Goal: Task Accomplishment & Management: Complete application form

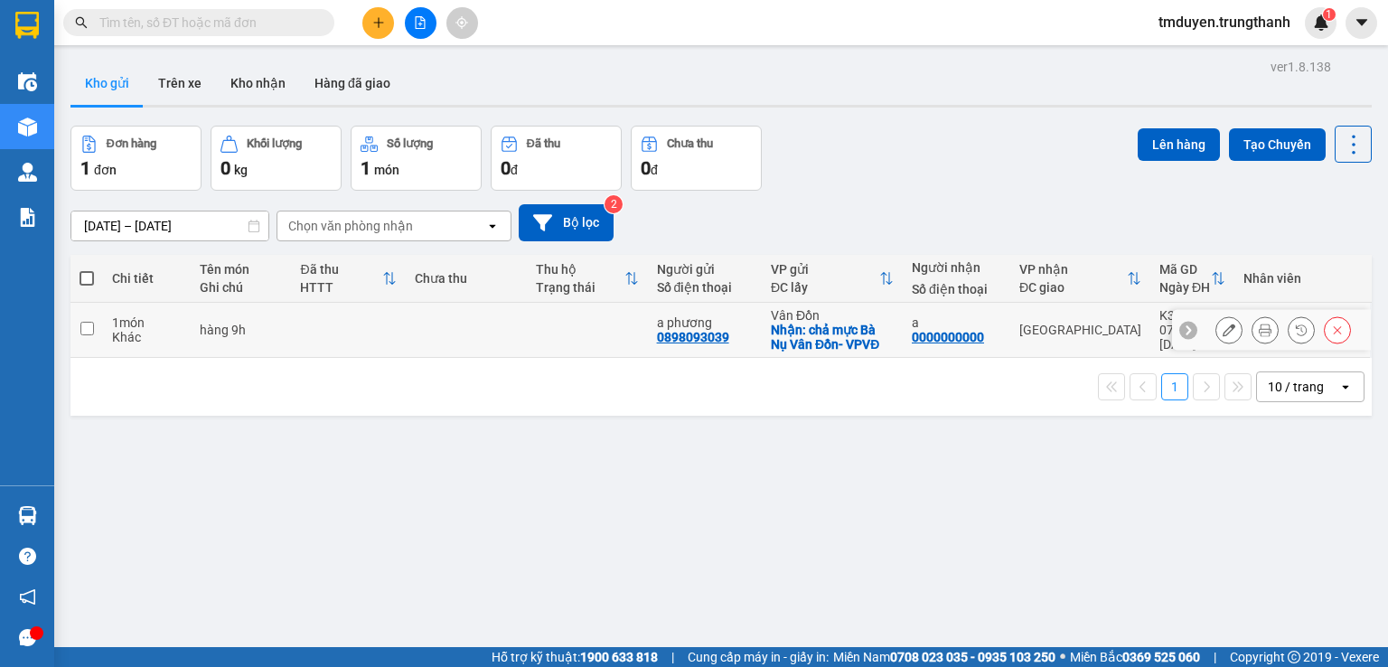
click at [1222, 329] on icon at bounding box center [1228, 329] width 13 height 13
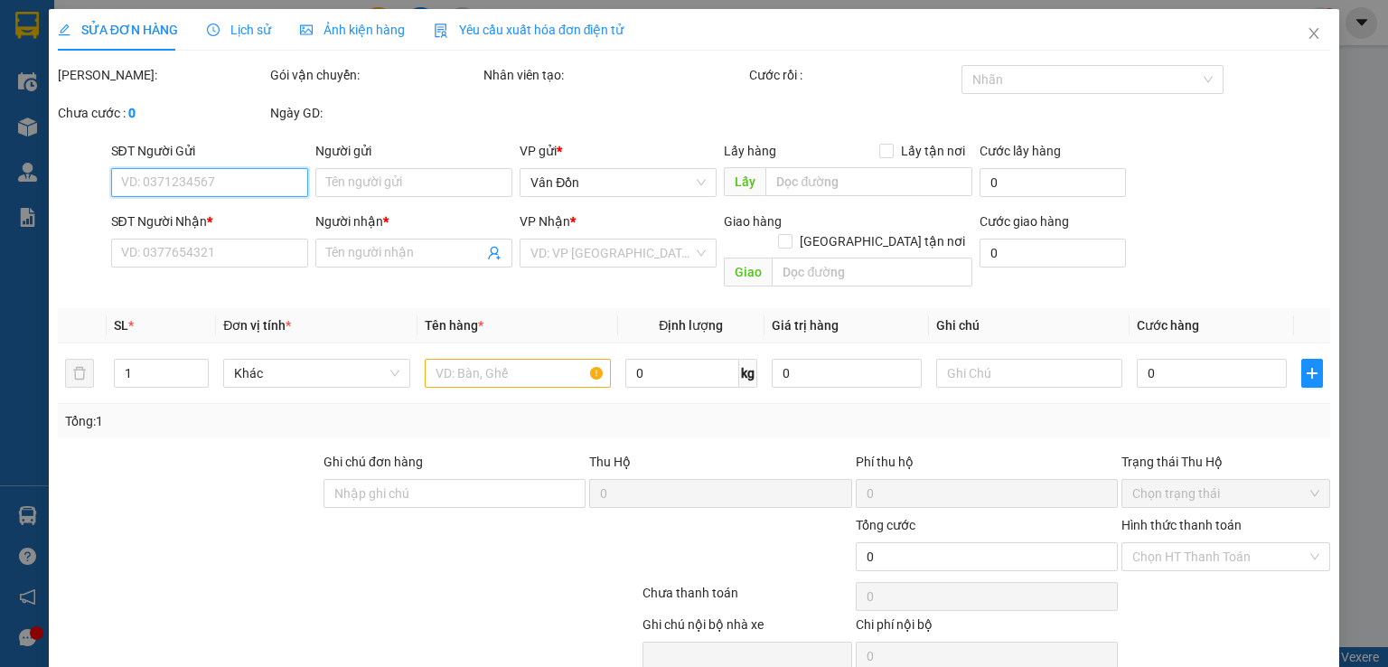
type input "0898093039"
type input "a phương"
checkbox input "true"
type input "chả mực Bà Nụ Vân Đồn- VPVĐ"
type input "0000000000"
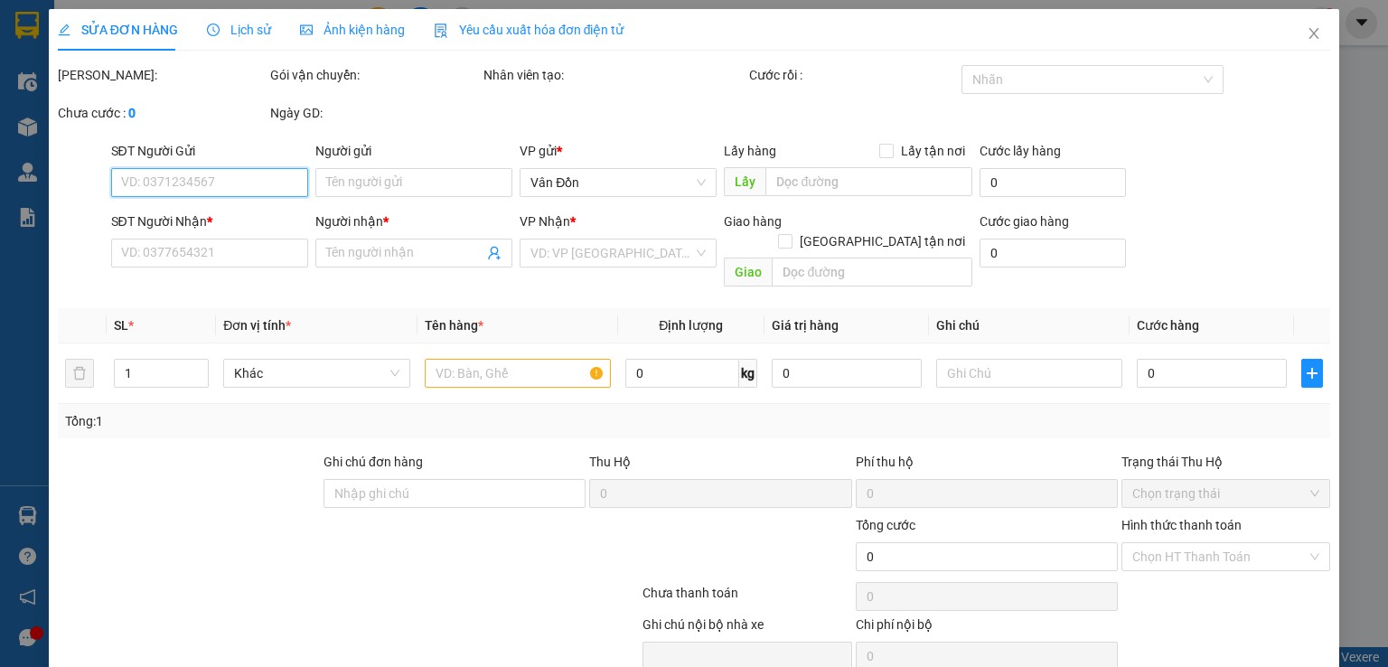
type input "a"
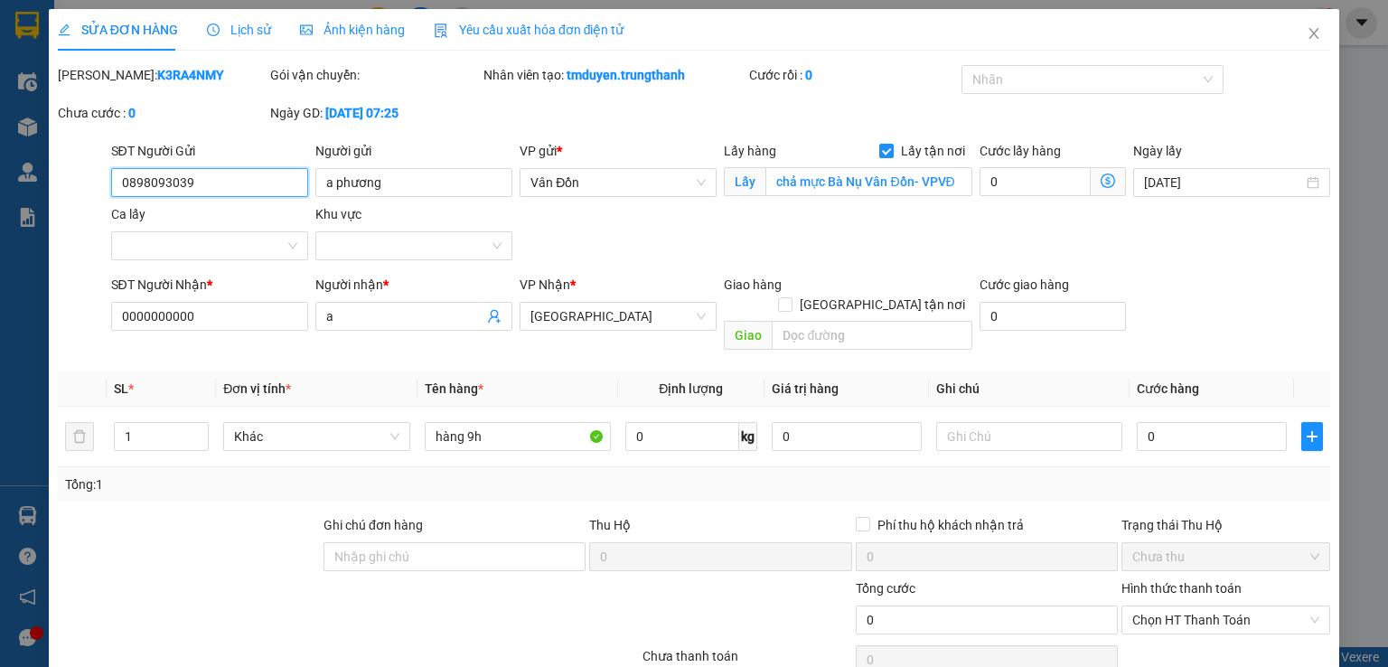
scroll to position [60, 0]
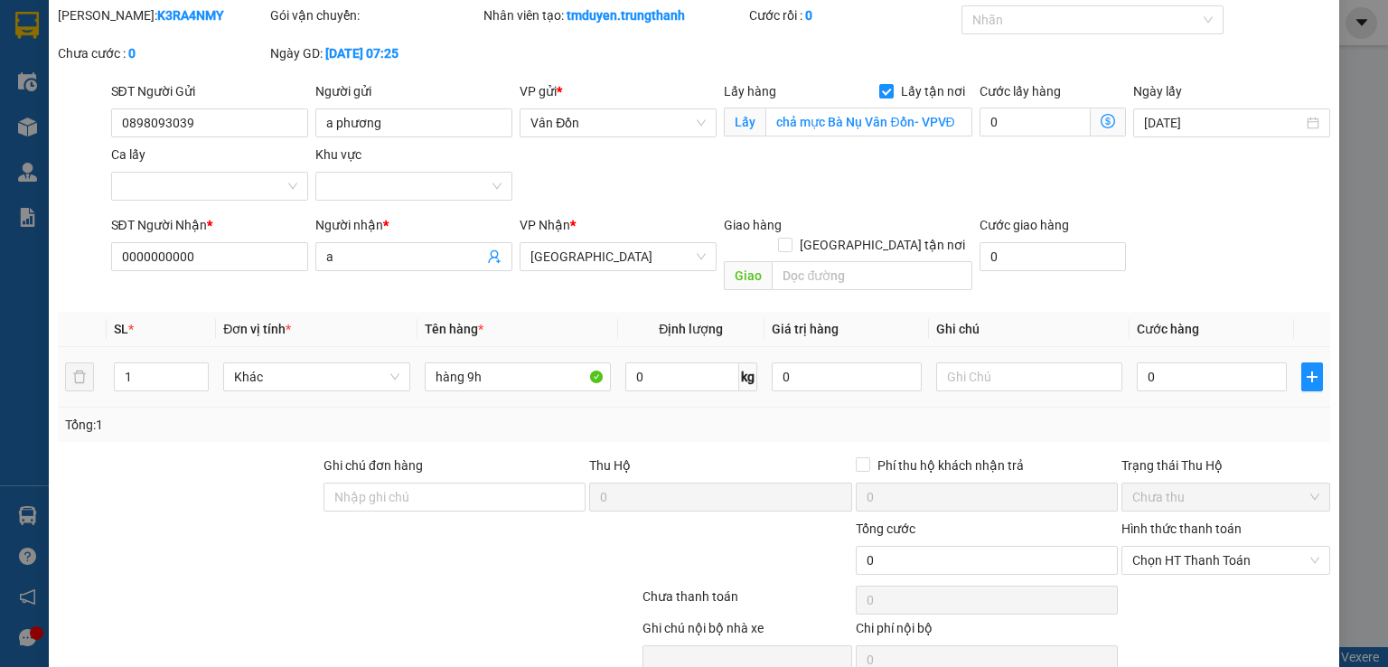
click at [1035, 371] on div at bounding box center [1029, 377] width 186 height 36
click at [1024, 364] on input "text" at bounding box center [1029, 376] width 186 height 29
type input "d"
type input "đã tt 50k"
click at [1146, 362] on input "0" at bounding box center [1211, 376] width 150 height 29
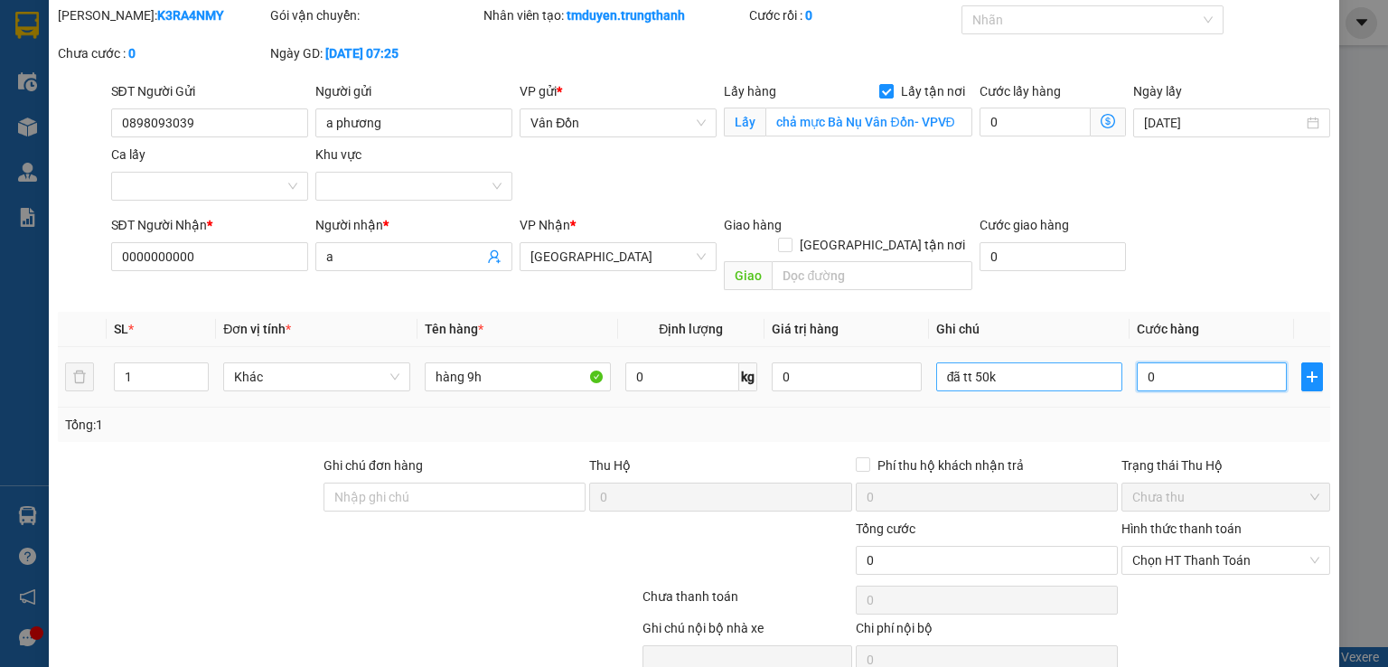
type input "1"
type input "12"
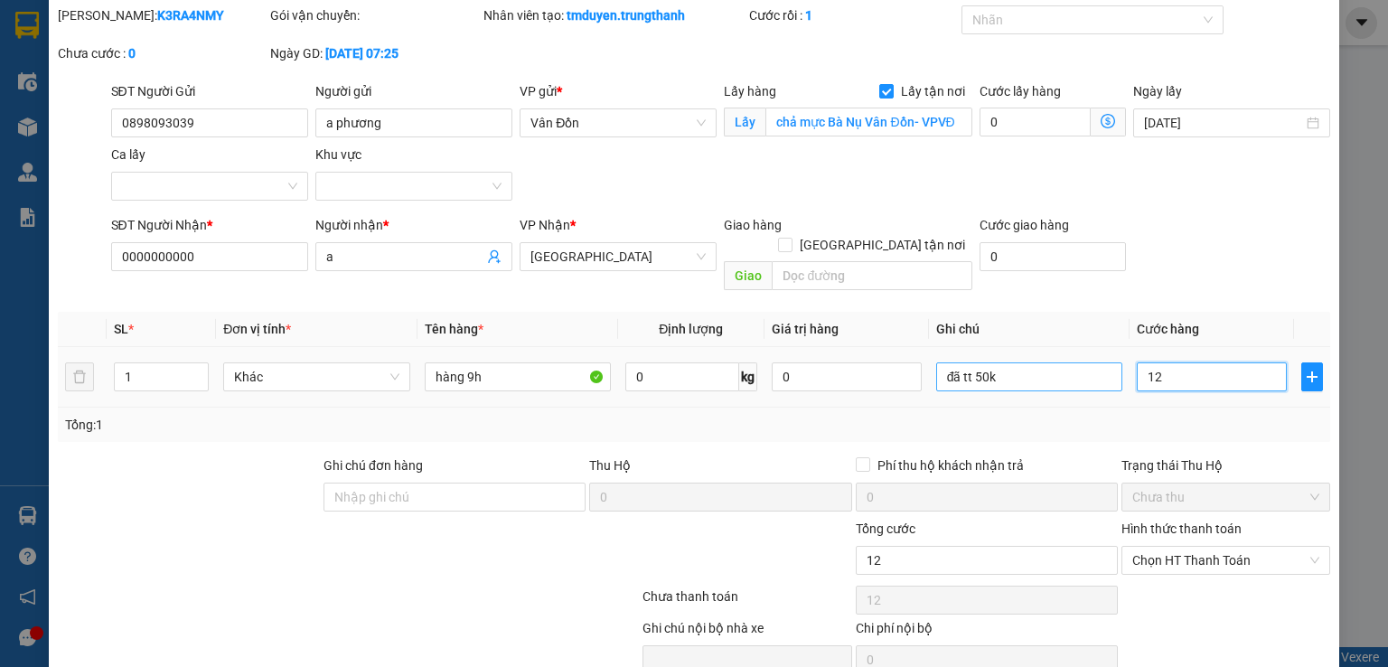
type input "120"
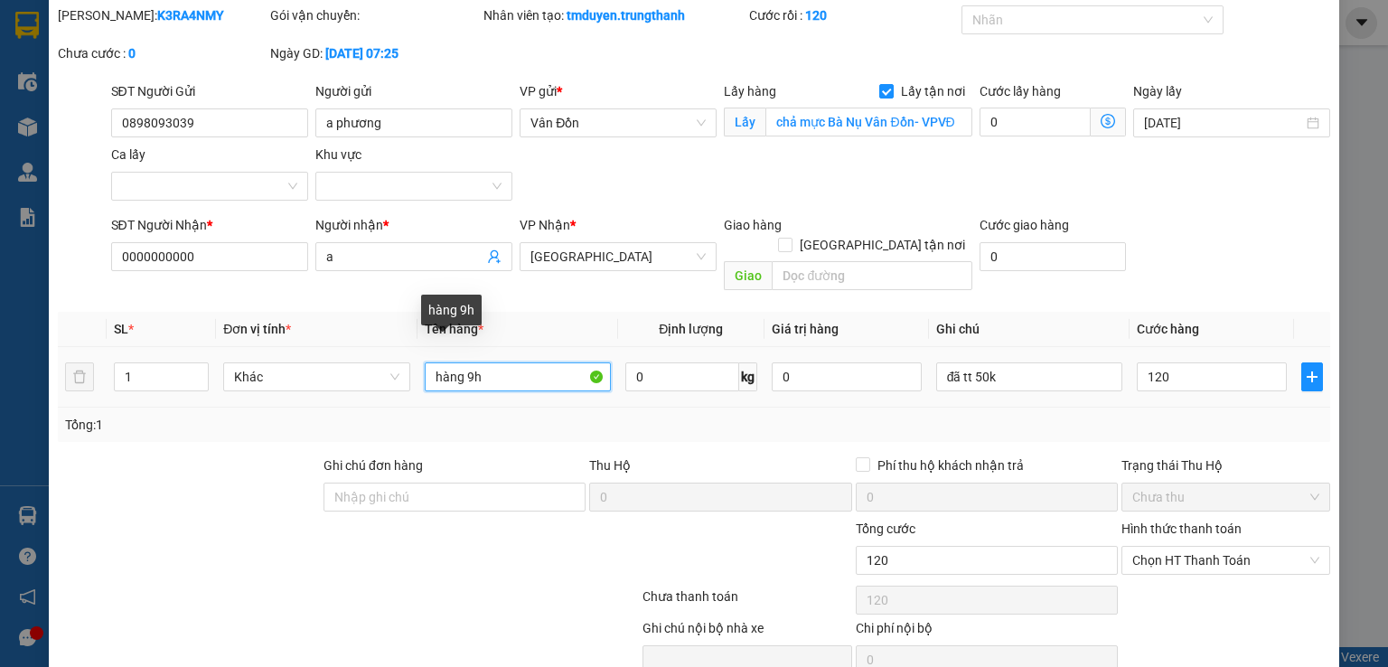
type input "120.000"
drag, startPoint x: 456, startPoint y: 360, endPoint x: 416, endPoint y: 360, distance: 39.7
click at [417, 360] on td "hàng 9h" at bounding box center [517, 377] width 201 height 61
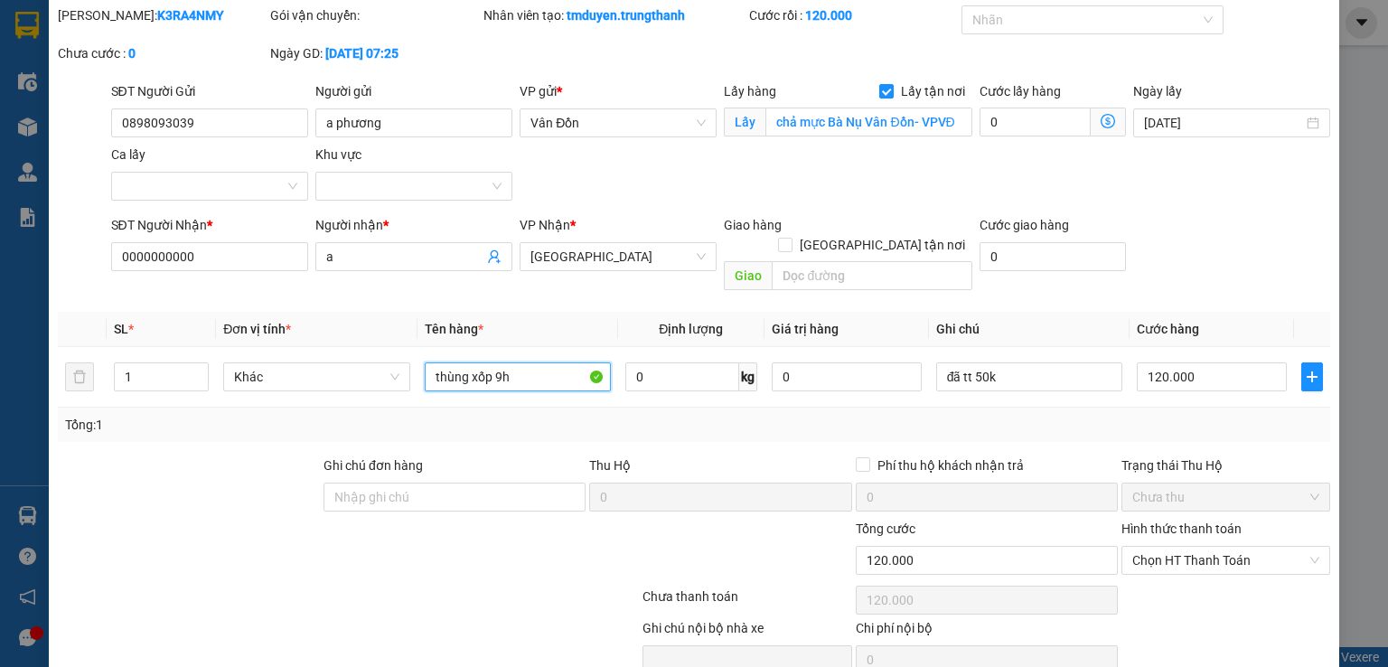
type input "thùng xốp 9h"
drag, startPoint x: 195, startPoint y: 261, endPoint x: 49, endPoint y: 256, distance: 146.4
click at [59, 257] on div "SĐT Người Nhận * 0000000000 0000000000 Người nhận * a VP Nhận * [GEOGRAPHIC_DAT…" at bounding box center [694, 256] width 1276 height 83
paste input "373360338"
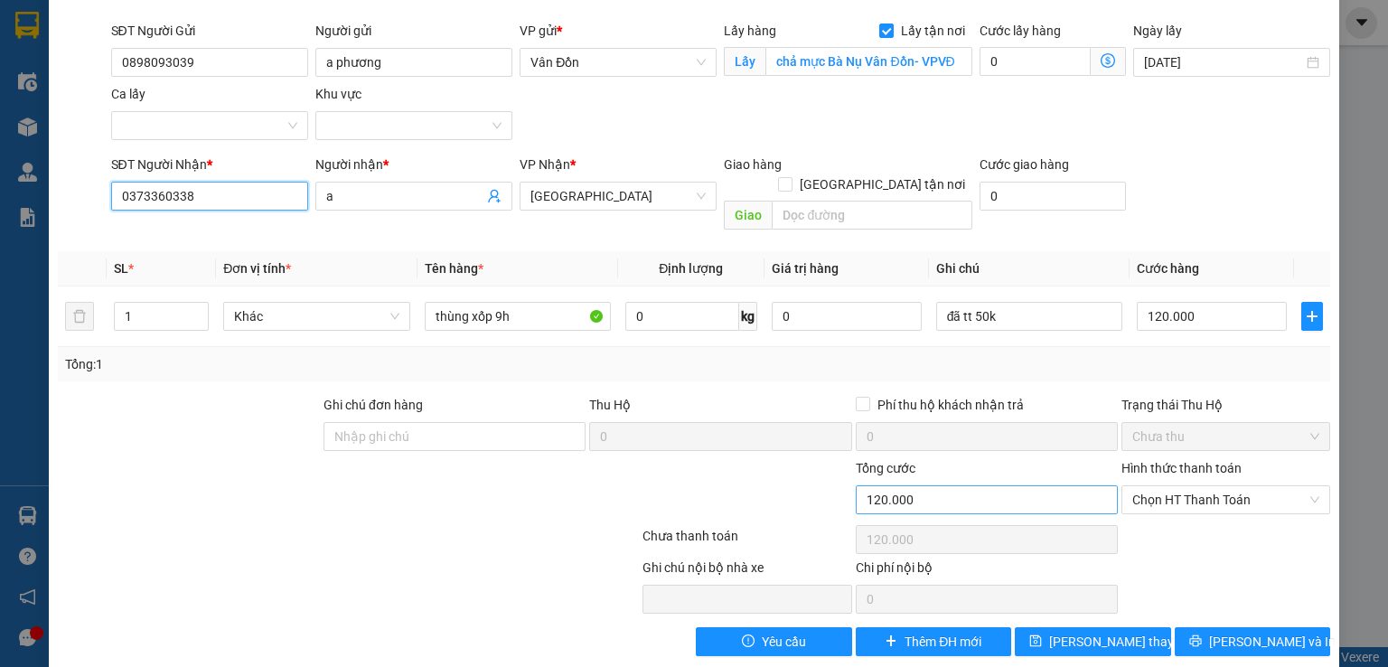
scroll to position [123, 0]
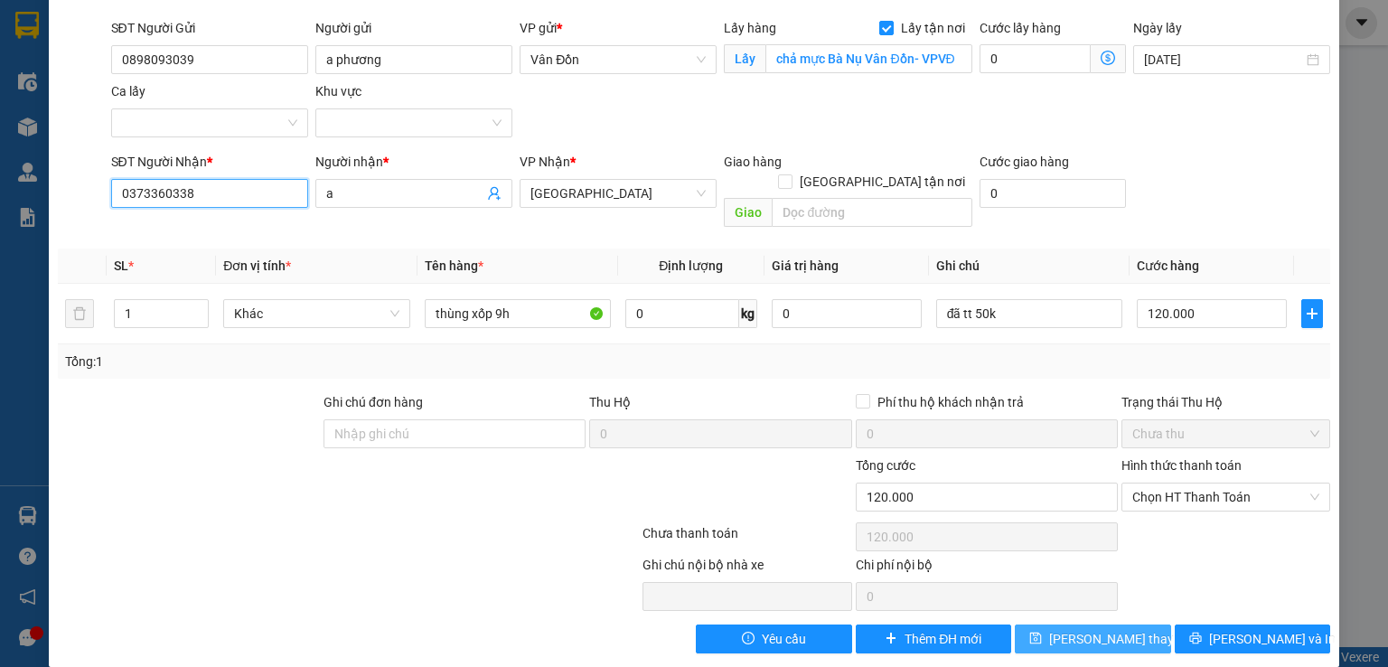
type input "0373360338"
click at [1070, 629] on span "[PERSON_NAME] thay đổi" at bounding box center [1121, 639] width 145 height 20
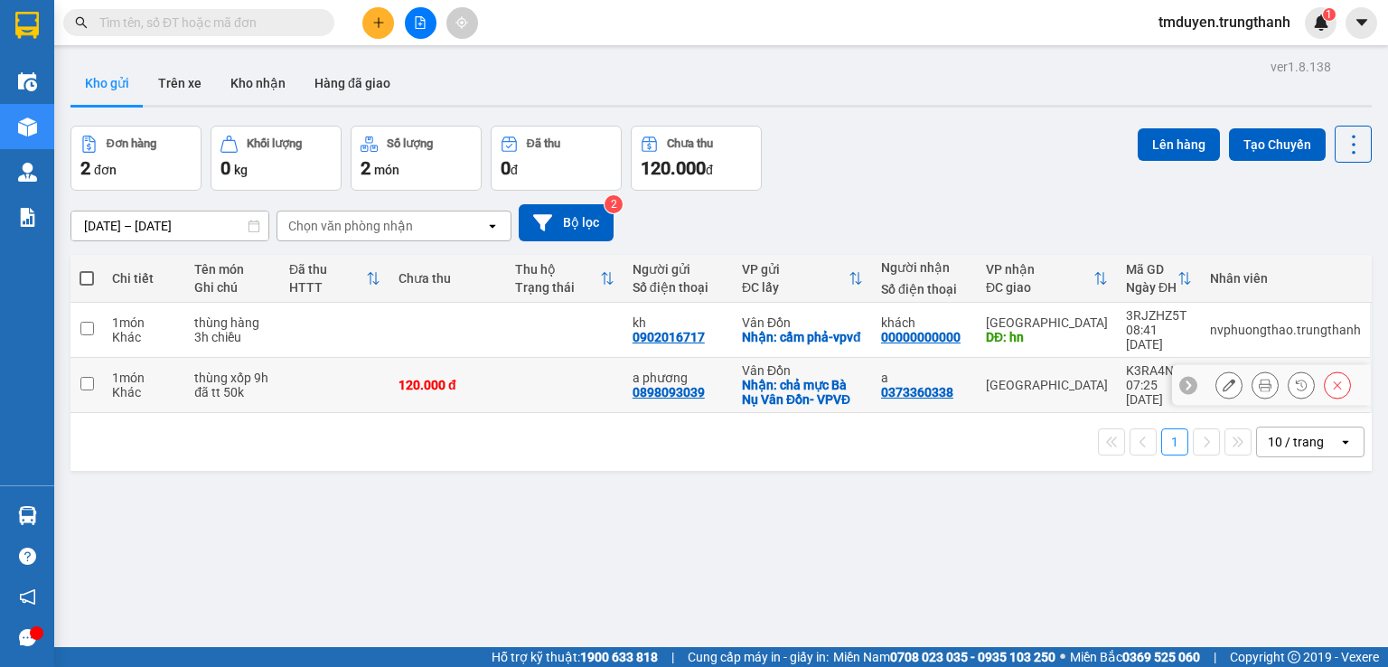
click at [89, 377] on input "checkbox" at bounding box center [87, 384] width 14 height 14
checkbox input "true"
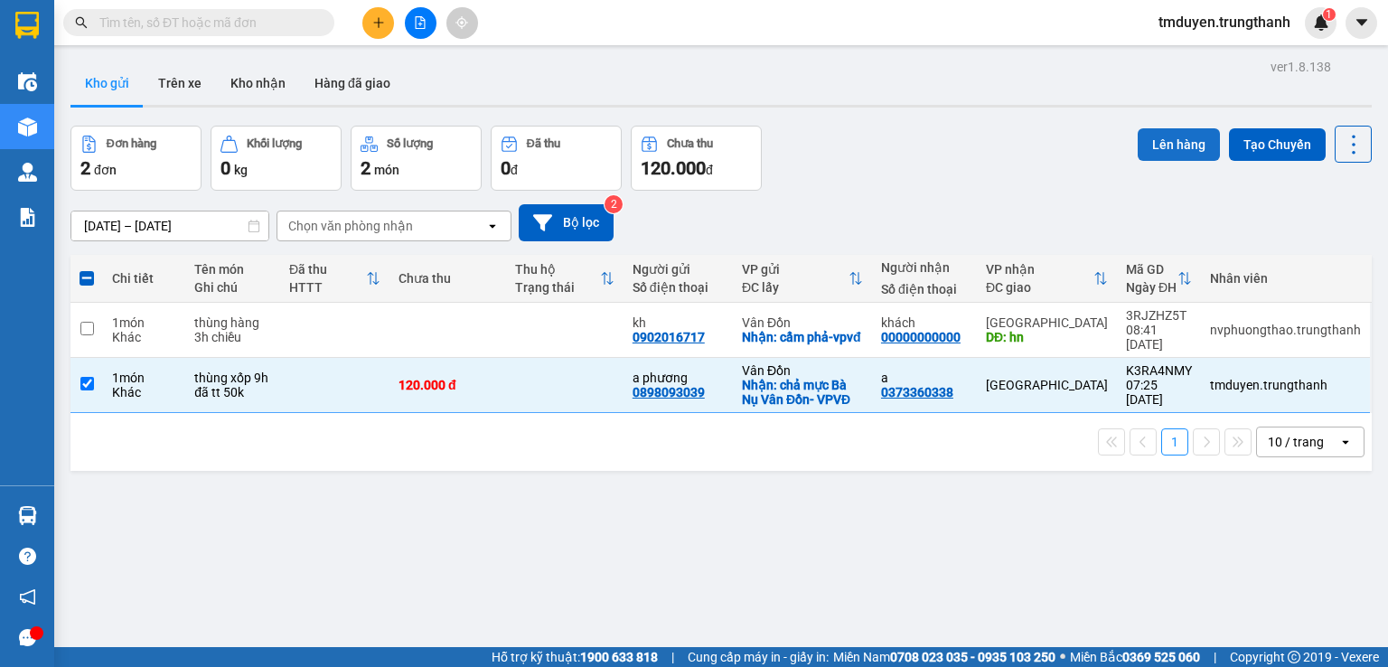
click at [1164, 151] on button "Lên hàng" at bounding box center [1178, 144] width 82 height 33
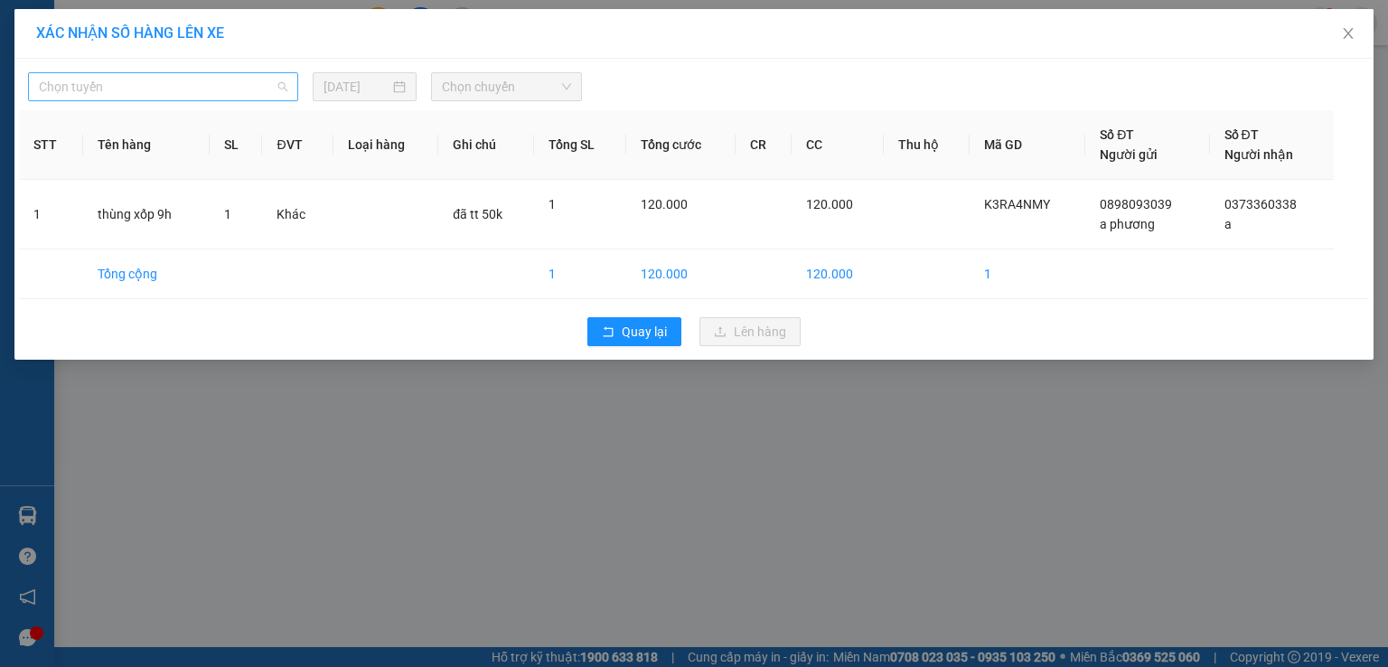
click at [267, 87] on span "Chọn tuyến" at bounding box center [163, 86] width 248 height 27
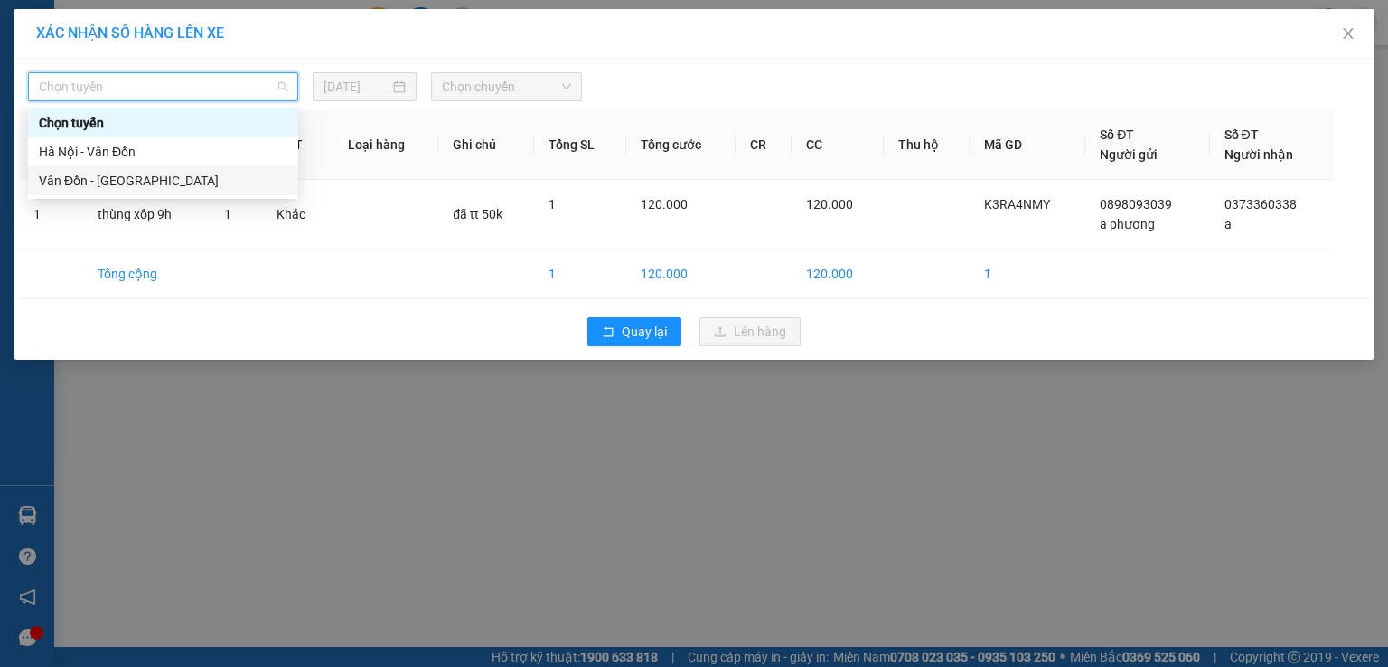
click at [195, 178] on div "Vân Đồn - [GEOGRAPHIC_DATA]" at bounding box center [163, 181] width 248 height 20
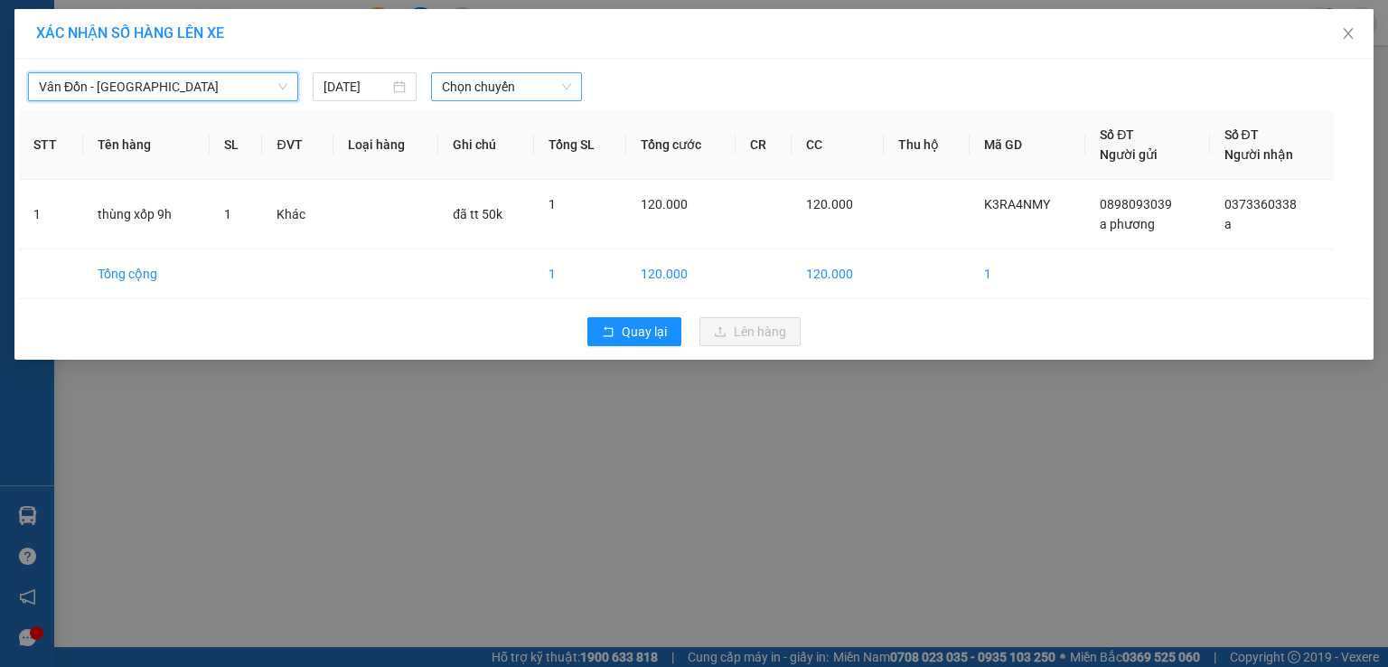
click at [517, 80] on span "Chọn chuyến" at bounding box center [507, 86] width 130 height 27
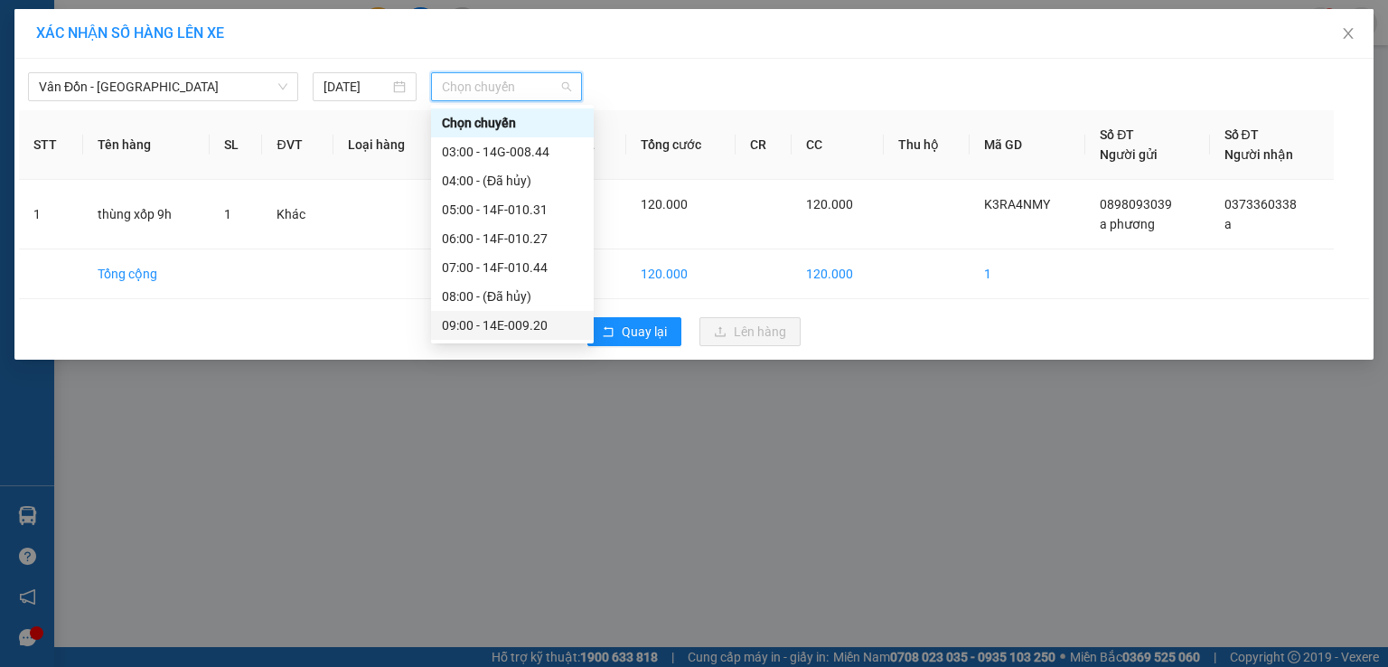
click at [484, 320] on div "09:00 - 14E-009.20" at bounding box center [512, 325] width 141 height 20
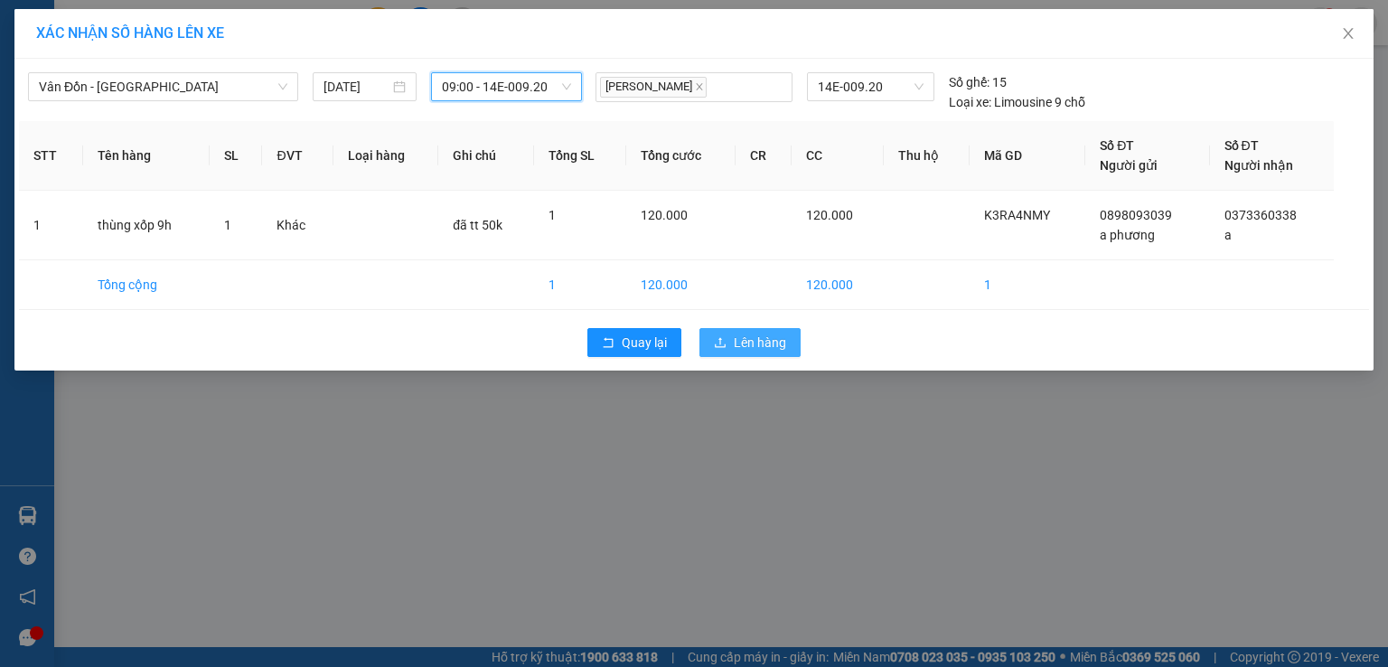
click at [767, 334] on span "Lên hàng" at bounding box center [760, 342] width 52 height 20
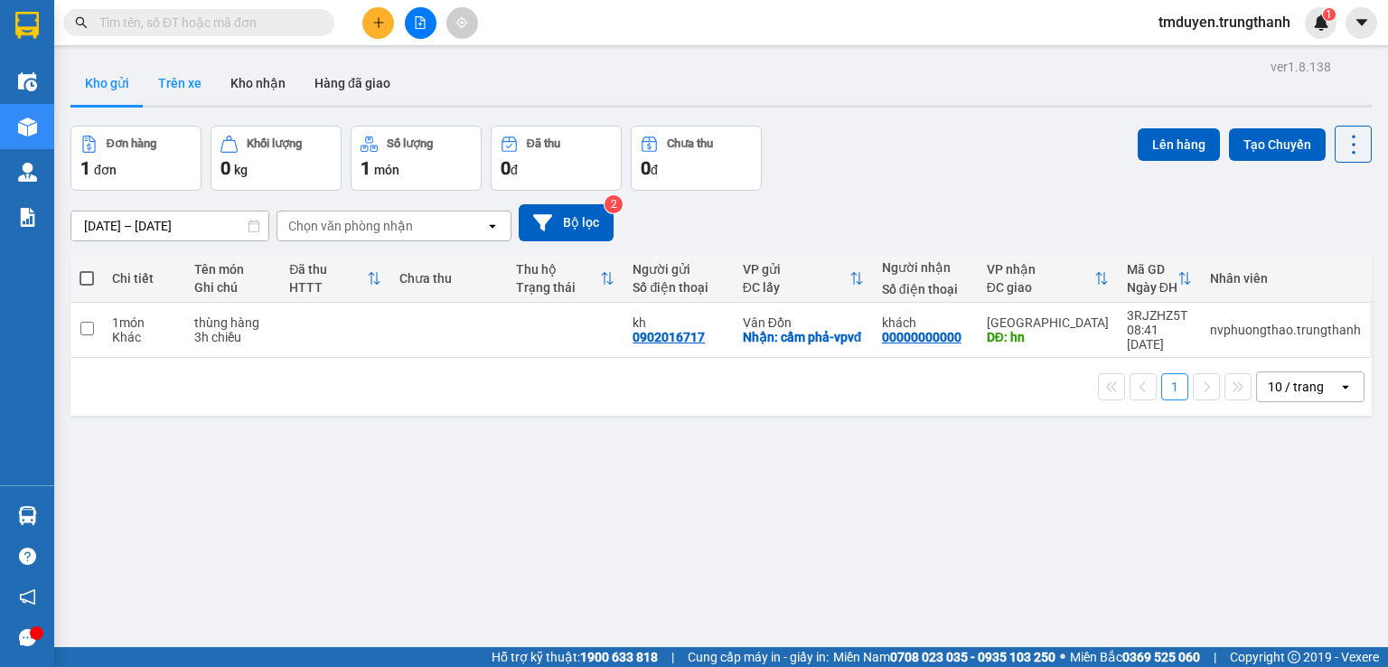
click at [193, 95] on button "Trên xe" at bounding box center [180, 82] width 72 height 43
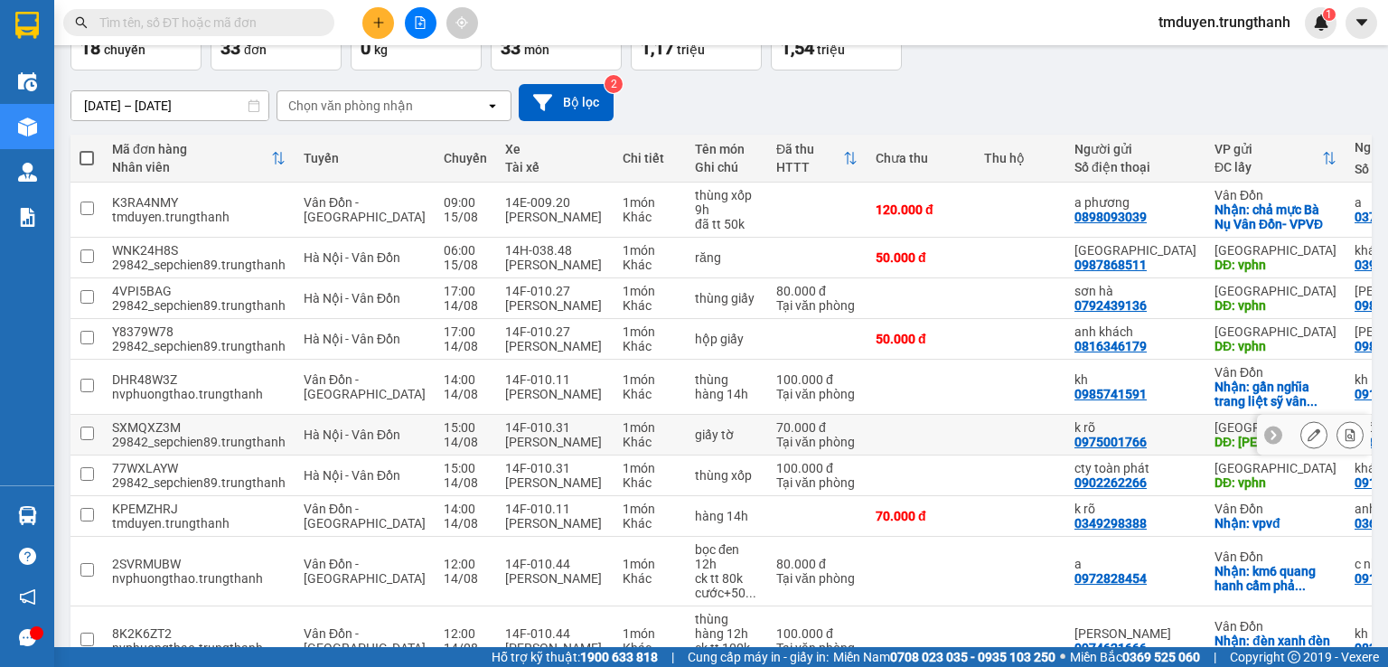
scroll to position [90, 0]
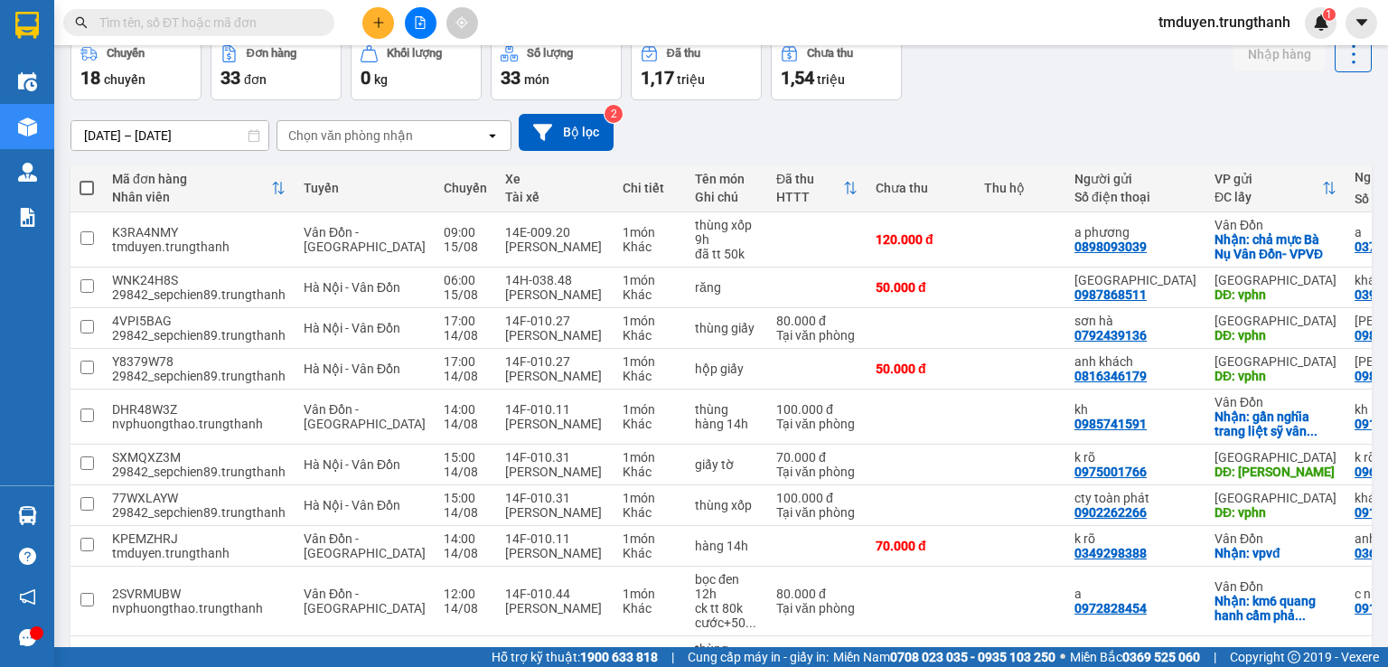
click at [242, 23] on input "text" at bounding box center [205, 23] width 213 height 20
paste input "0967266898"
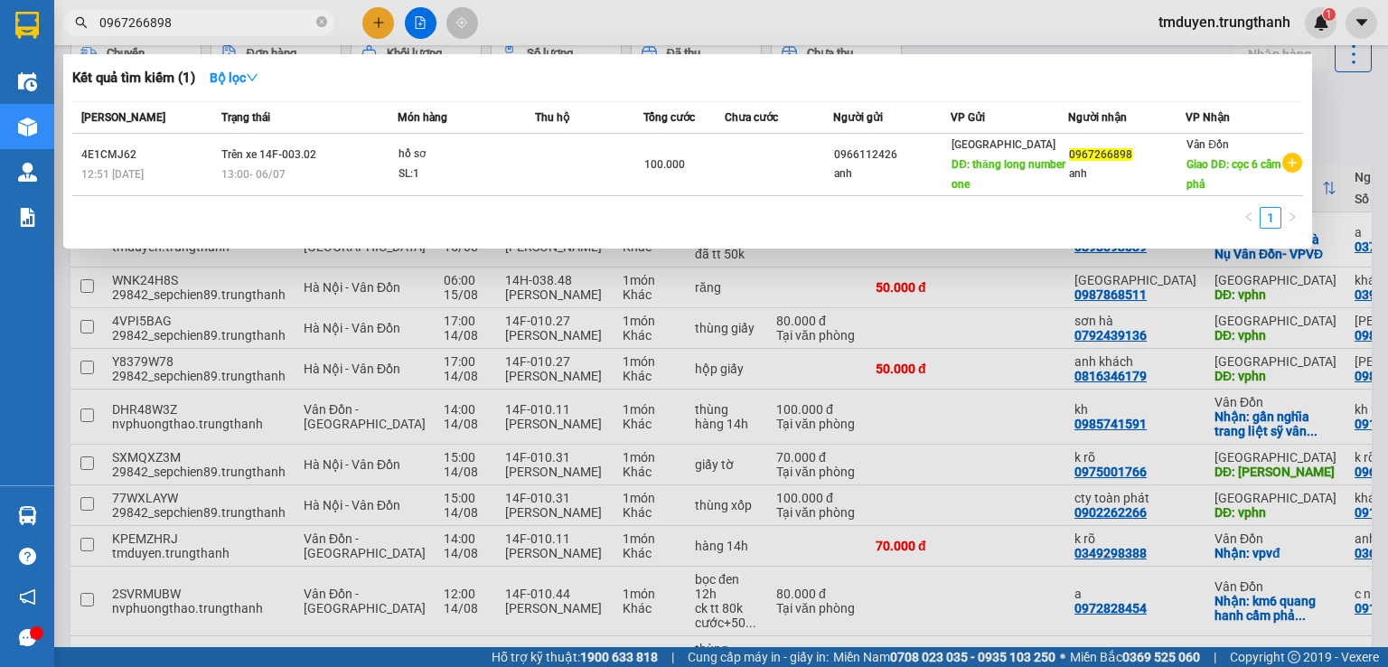
type input "0967266898"
click at [590, 28] on div at bounding box center [694, 333] width 1388 height 667
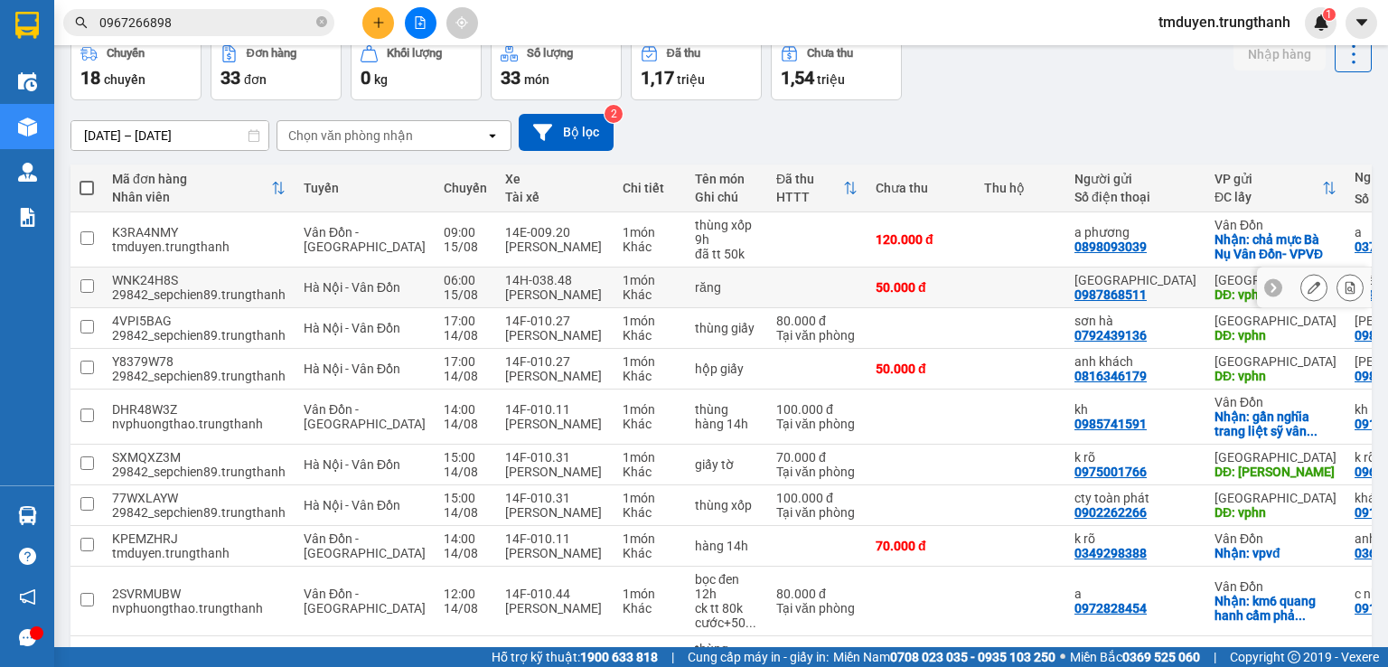
scroll to position [0, 0]
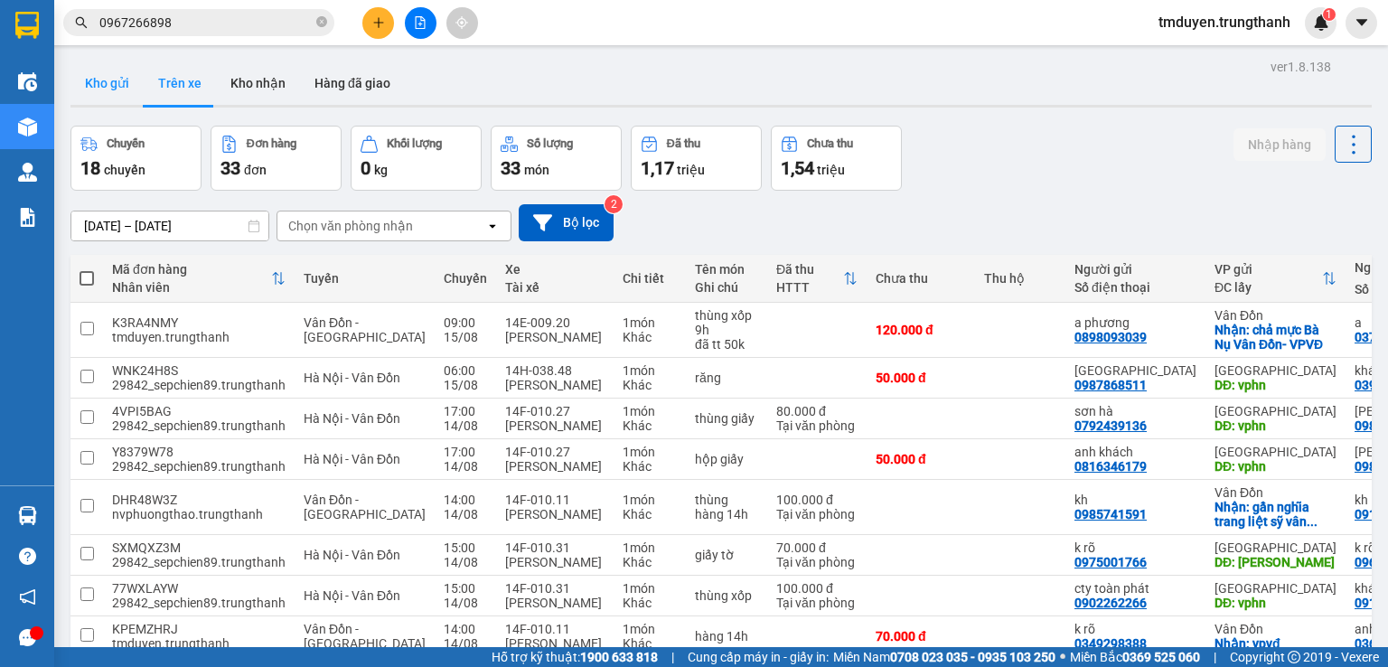
click at [136, 92] on button "Kho gửi" at bounding box center [106, 82] width 73 height 43
